Goal: Information Seeking & Learning: Learn about a topic

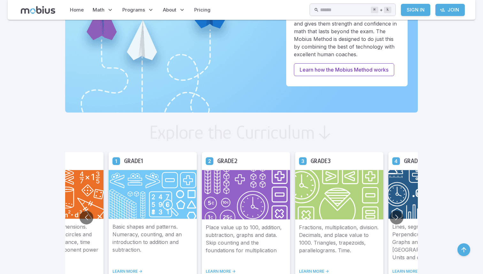
scroll to position [259, 0]
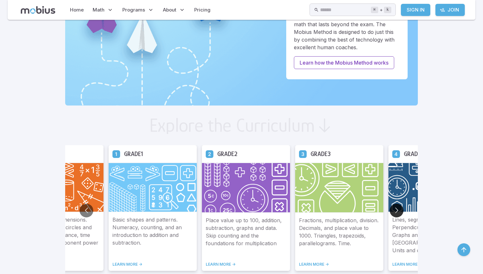
click at [398, 209] on button "Go to next slide" at bounding box center [397, 210] width 14 height 14
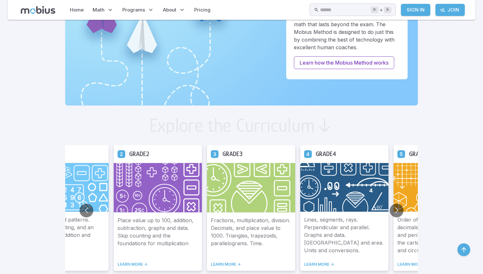
click at [399, 203] on img at bounding box center [438, 187] width 88 height 49
click at [398, 208] on button "Go to next slide" at bounding box center [397, 210] width 14 height 14
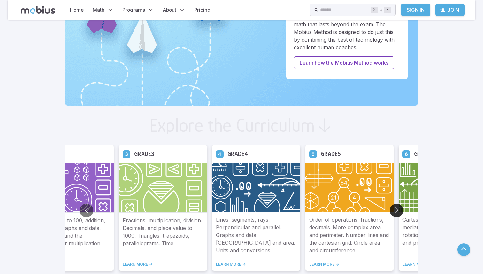
click at [398, 208] on button "Go to next slide" at bounding box center [397, 210] width 14 height 14
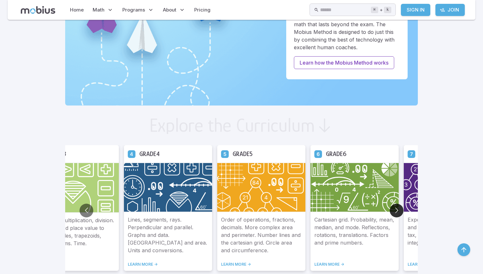
click at [398, 208] on button "Go to next slide" at bounding box center [397, 210] width 14 height 14
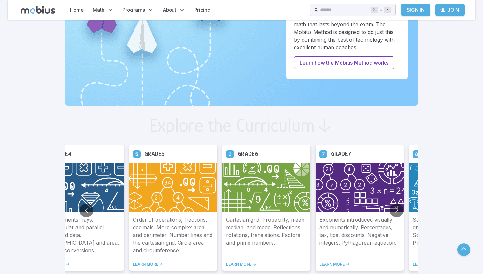
click at [355, 173] on img at bounding box center [360, 187] width 88 height 49
click at [335, 260] on div "Exponents introduced visually and numerically. Percentages, tax, tips, discount…" at bounding box center [360, 241] width 88 height 59
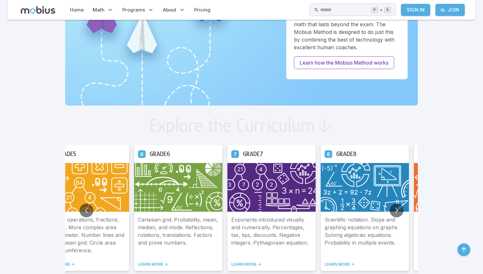
click at [316, 261] on div "Exponents introduced visually and numerically. Percentages, tax, tips, discount…" at bounding box center [271, 241] width 88 height 59
click at [248, 263] on link "LEARN MORE ->" at bounding box center [271, 264] width 80 height 5
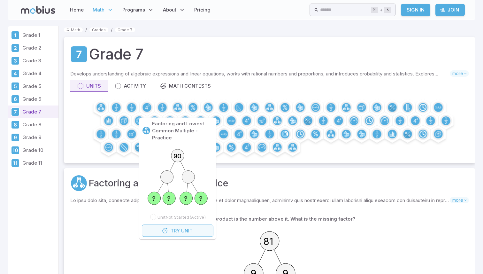
click at [174, 231] on span "Try" at bounding box center [175, 230] width 9 height 7
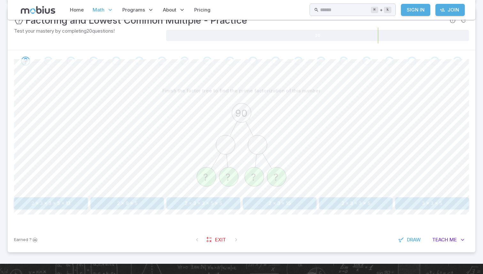
scroll to position [102, 0]
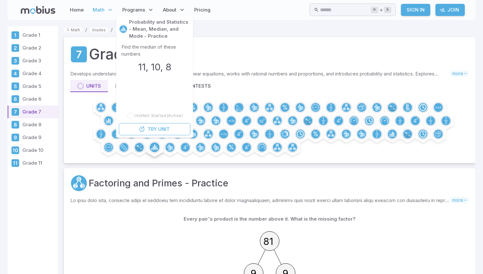
click at [155, 148] on circle at bounding box center [155, 147] width 10 height 10
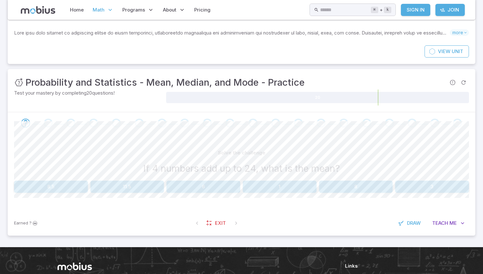
scroll to position [70, 0]
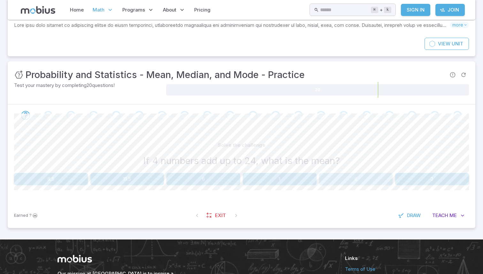
click at [366, 174] on button "8" at bounding box center [356, 179] width 74 height 12
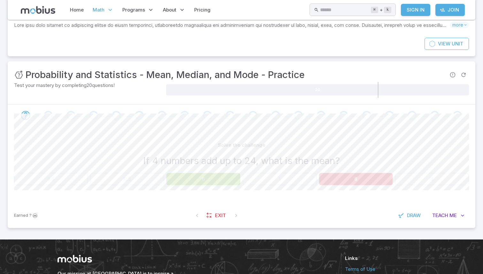
click at [331, 186] on div "Solve the challenge If 4 numbers add up to 24, what is the mean? 8.5 11.5 6 1 8…" at bounding box center [241, 164] width 455 height 77
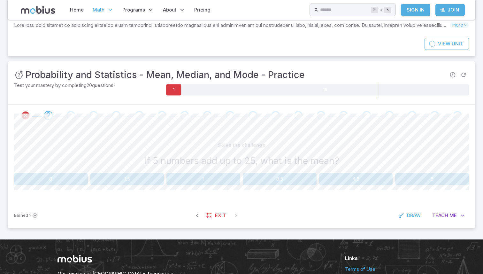
click at [439, 180] on button "5" at bounding box center [432, 179] width 74 height 12
click at [257, 178] on button "5" at bounding box center [280, 179] width 74 height 12
click at [328, 174] on button "20" at bounding box center [356, 179] width 74 height 12
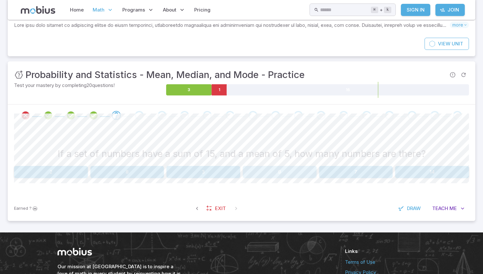
click at [305, 167] on button "9" at bounding box center [280, 172] width 74 height 12
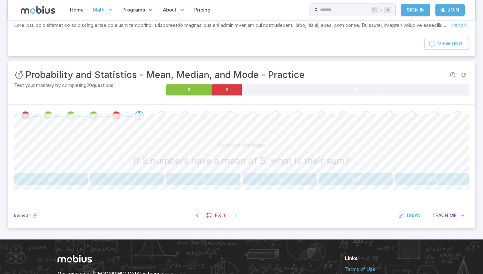
click at [153, 172] on div "Solve the challenge If 3 numbers have a mean of 5, what is their sum? 19 15 14 …" at bounding box center [241, 162] width 455 height 46
click at [153, 174] on button "15" at bounding box center [127, 179] width 74 height 12
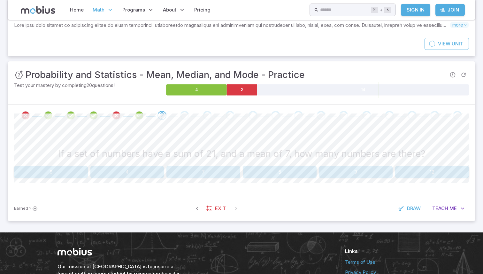
click at [334, 169] on button "3" at bounding box center [356, 172] width 74 height 12
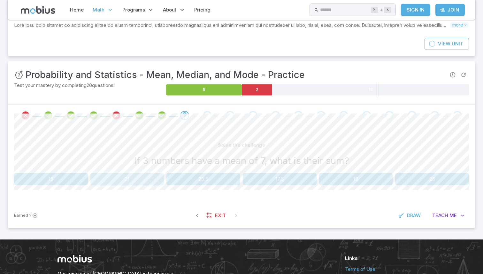
click at [138, 180] on button "21" at bounding box center [127, 179] width 74 height 12
click at [61, 174] on button "12" at bounding box center [51, 179] width 74 height 12
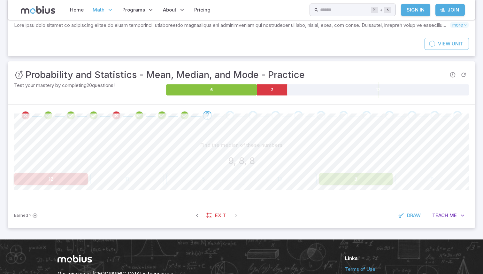
click at [61, 174] on button "12" at bounding box center [51, 179] width 74 height 12
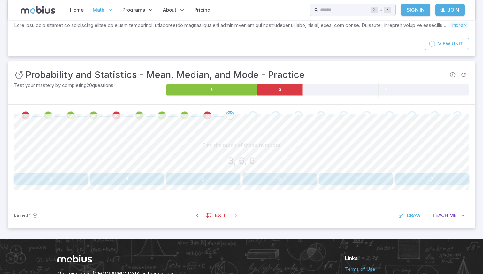
click at [181, 173] on button "2" at bounding box center [203, 179] width 74 height 12
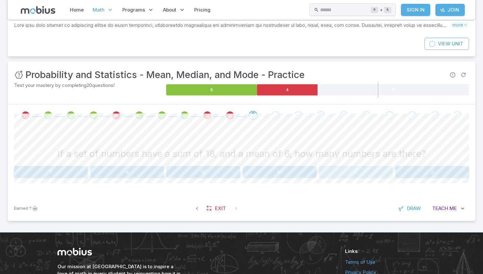
click at [339, 169] on button "3" at bounding box center [356, 172] width 74 height 12
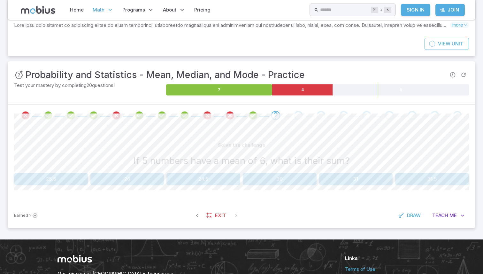
click at [268, 175] on button "30" at bounding box center [280, 179] width 74 height 12
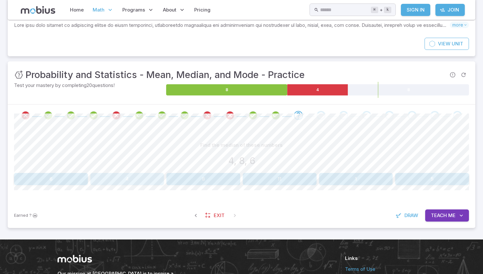
click at [150, 179] on button "4" at bounding box center [127, 179] width 74 height 12
